Goal: Transaction & Acquisition: Purchase product/service

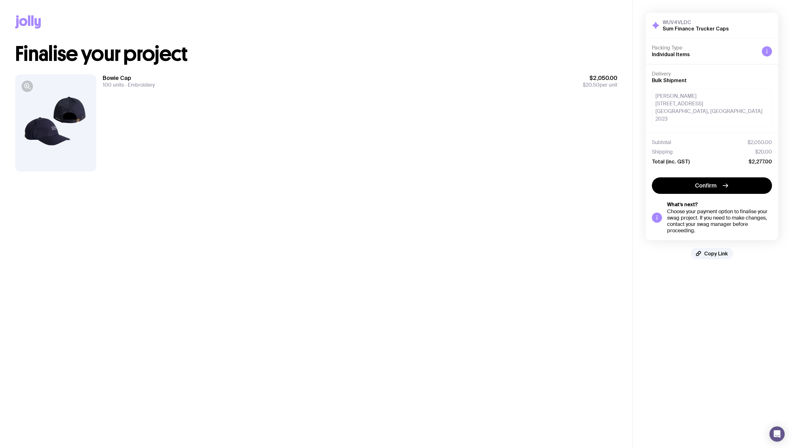
click at [56, 107] on div at bounding box center [55, 122] width 81 height 97
click at [29, 88] on icon "button" at bounding box center [29, 88] width 2 height 2
click at [665, 149] on span "Shipping" at bounding box center [662, 152] width 21 height 6
click at [759, 50] on div "Packing Type Individual Items" at bounding box center [712, 51] width 120 height 13
click at [768, 50] on icon at bounding box center [767, 51] width 5 height 5
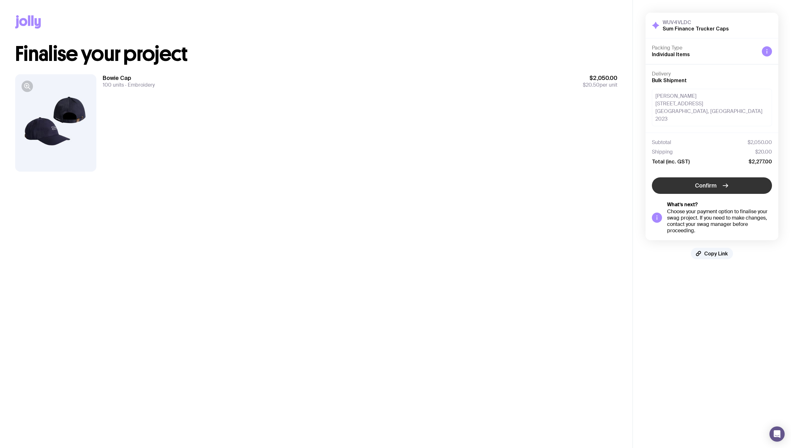
click at [709, 182] on span "Confirm" at bounding box center [706, 186] width 22 height 8
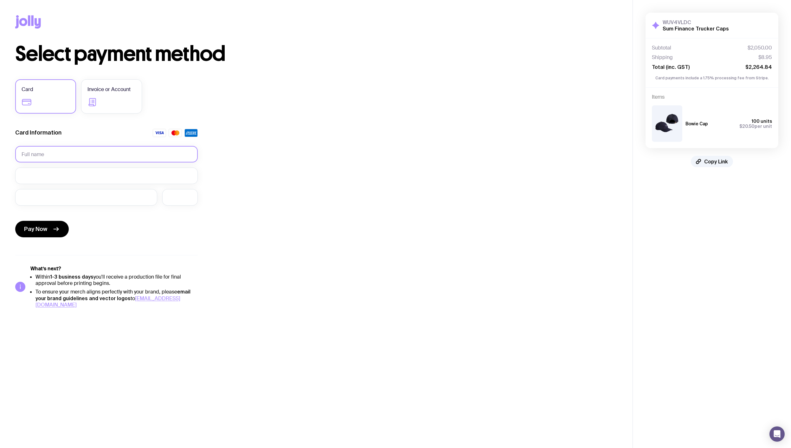
click at [69, 155] on input "text" at bounding box center [106, 154] width 183 height 16
type input "[PERSON_NAME]"
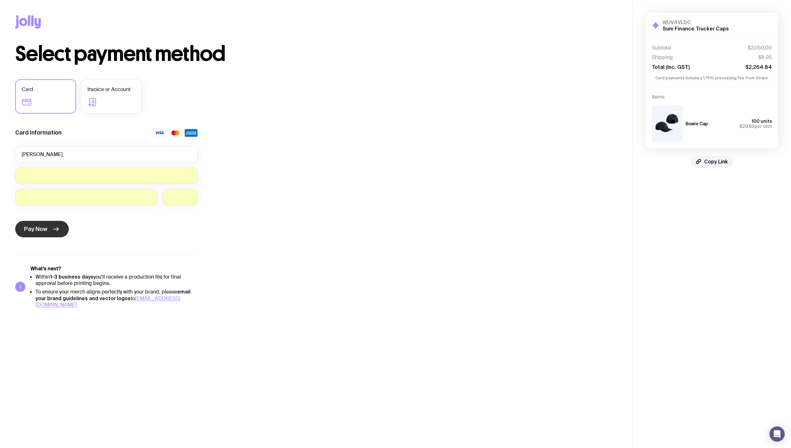
click at [55, 226] on icon "submit" at bounding box center [56, 229] width 8 height 8
